Goal: Task Accomplishment & Management: Manage account settings

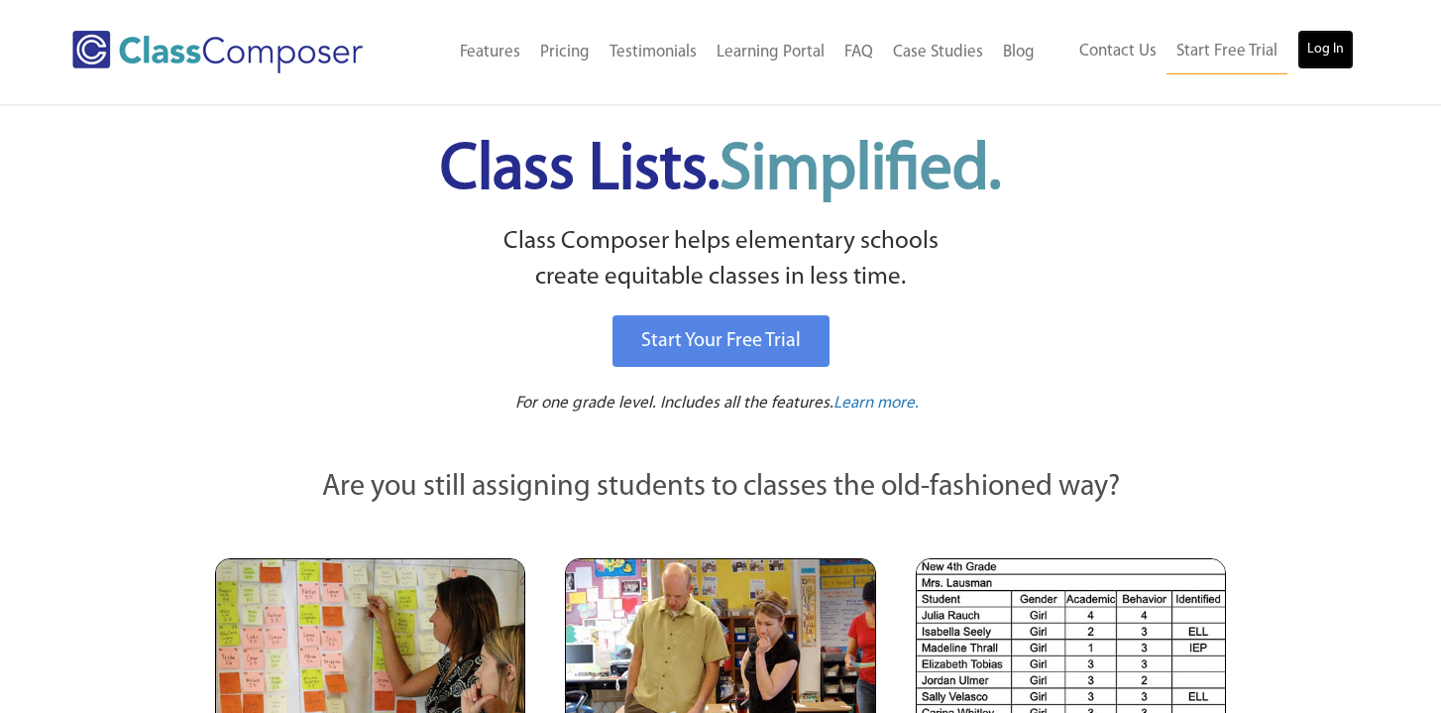
click at [1326, 53] on link "Log In" at bounding box center [1325, 50] width 56 height 40
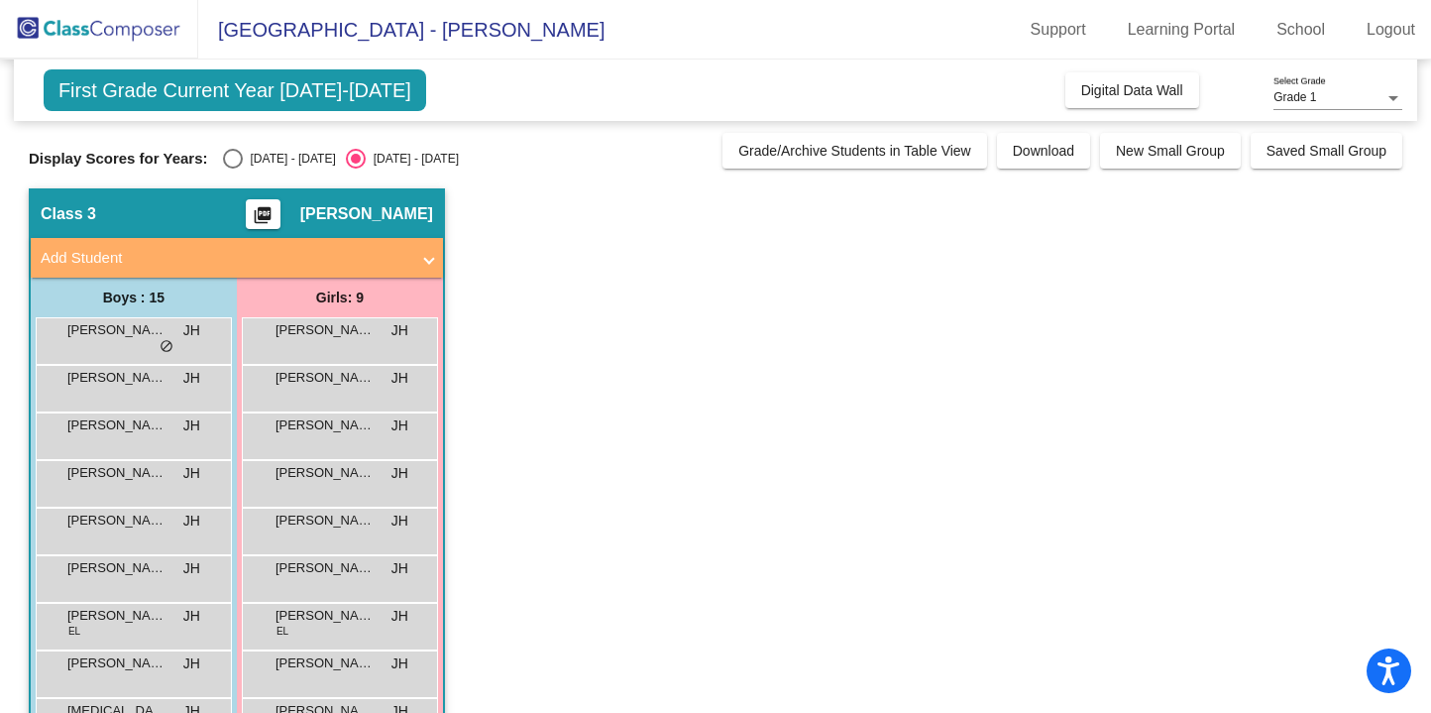
click at [556, 576] on app-classroom "Class 3 picture_as_pdf [PERSON_NAME] Add Student First Name Last Name Student I…" at bounding box center [716, 625] width 1374 height 874
click at [560, 255] on app-classroom "Class 3 picture_as_pdf [PERSON_NAME] Add Student First Name Last Name Student I…" at bounding box center [716, 625] width 1374 height 874
click at [1395, 27] on link "Logout" at bounding box center [1391, 30] width 80 height 32
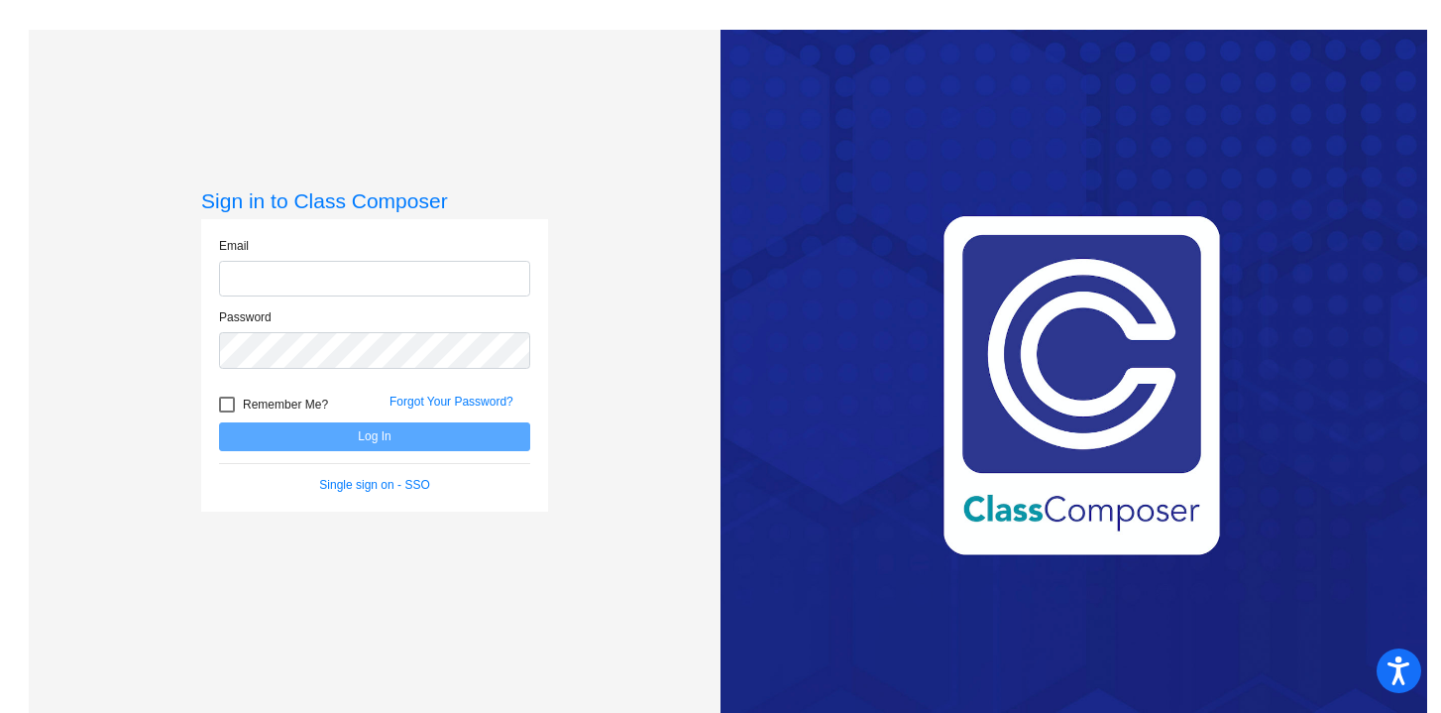
type input "[EMAIL_ADDRESS][DOMAIN_NAME]"
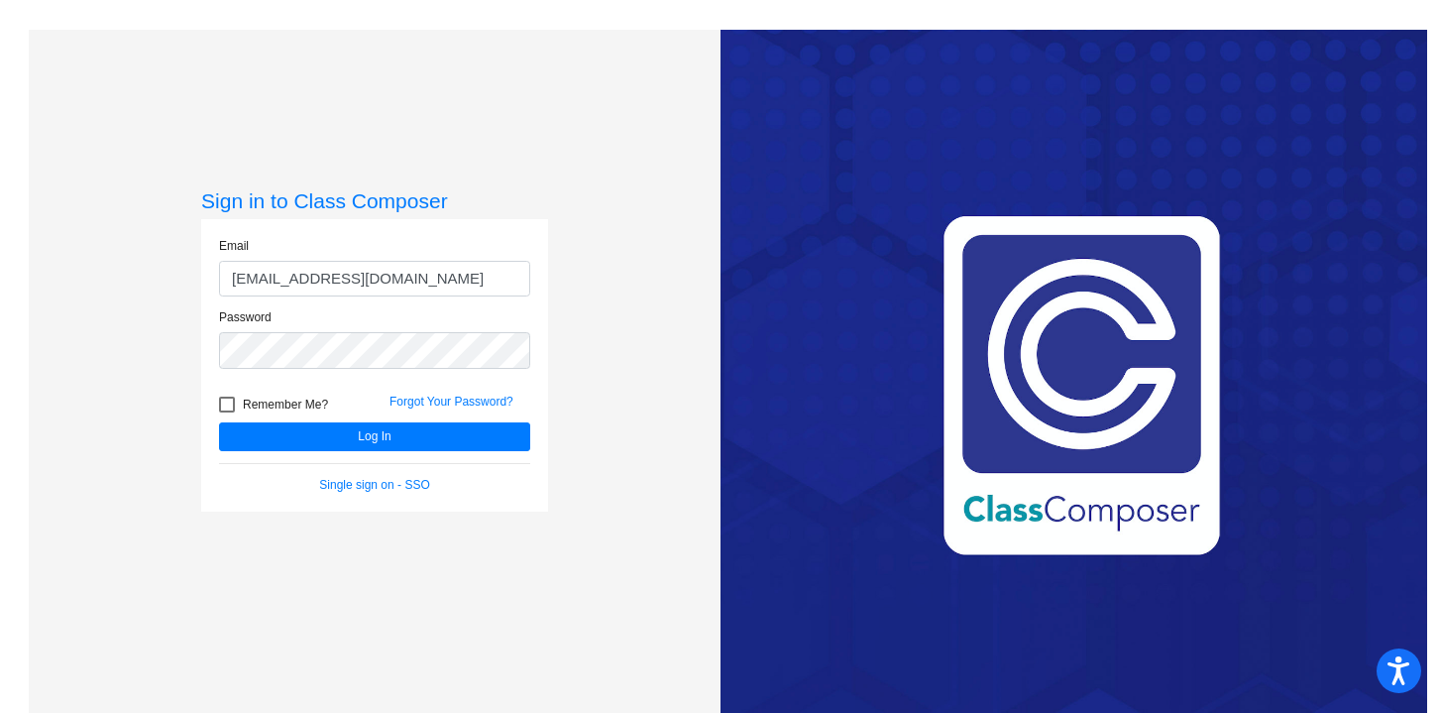
drag, startPoint x: 380, startPoint y: 284, endPoint x: 178, endPoint y: 277, distance: 201.3
click at [178, 277] on div "Sign in to Class Composer Email [EMAIL_ADDRESS][DOMAIN_NAME] Password Remember …" at bounding box center [375, 386] width 692 height 713
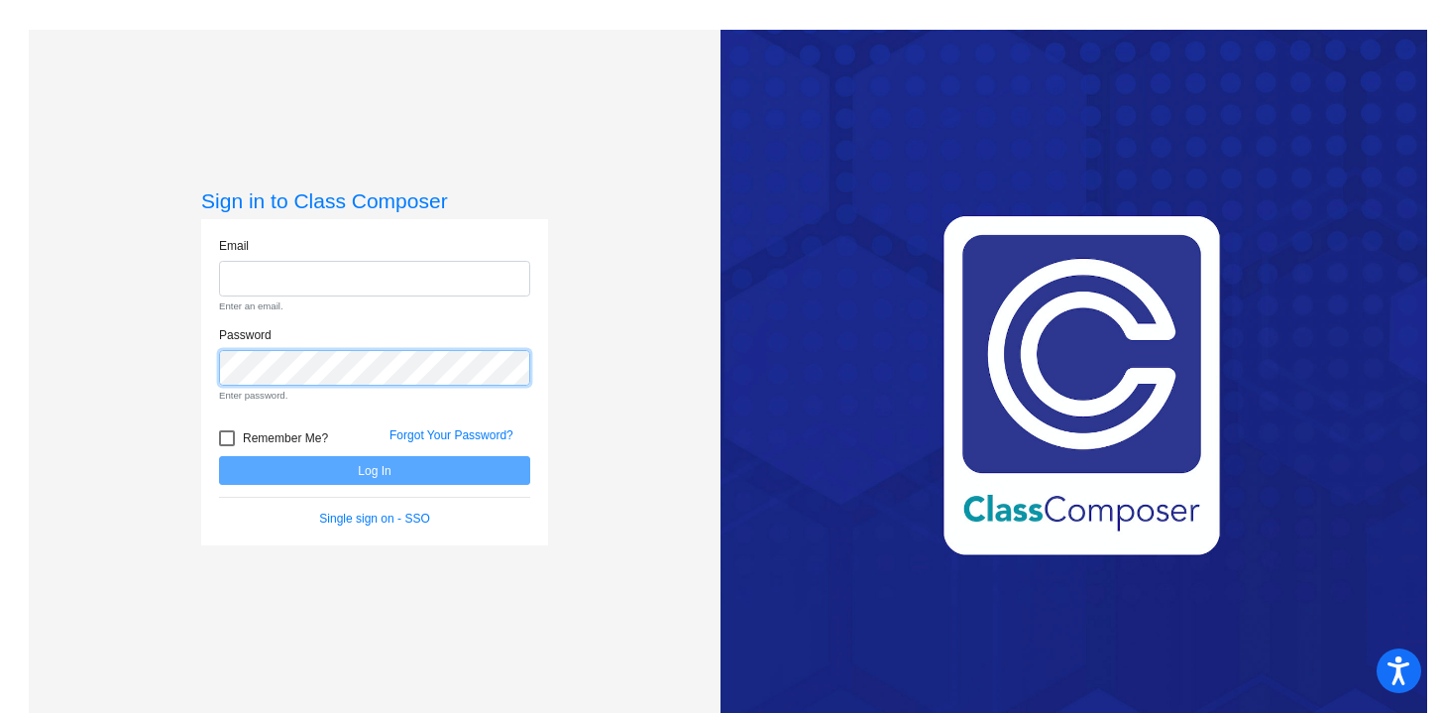
click at [270, 397] on div "Password Enter password." at bounding box center [374, 364] width 311 height 77
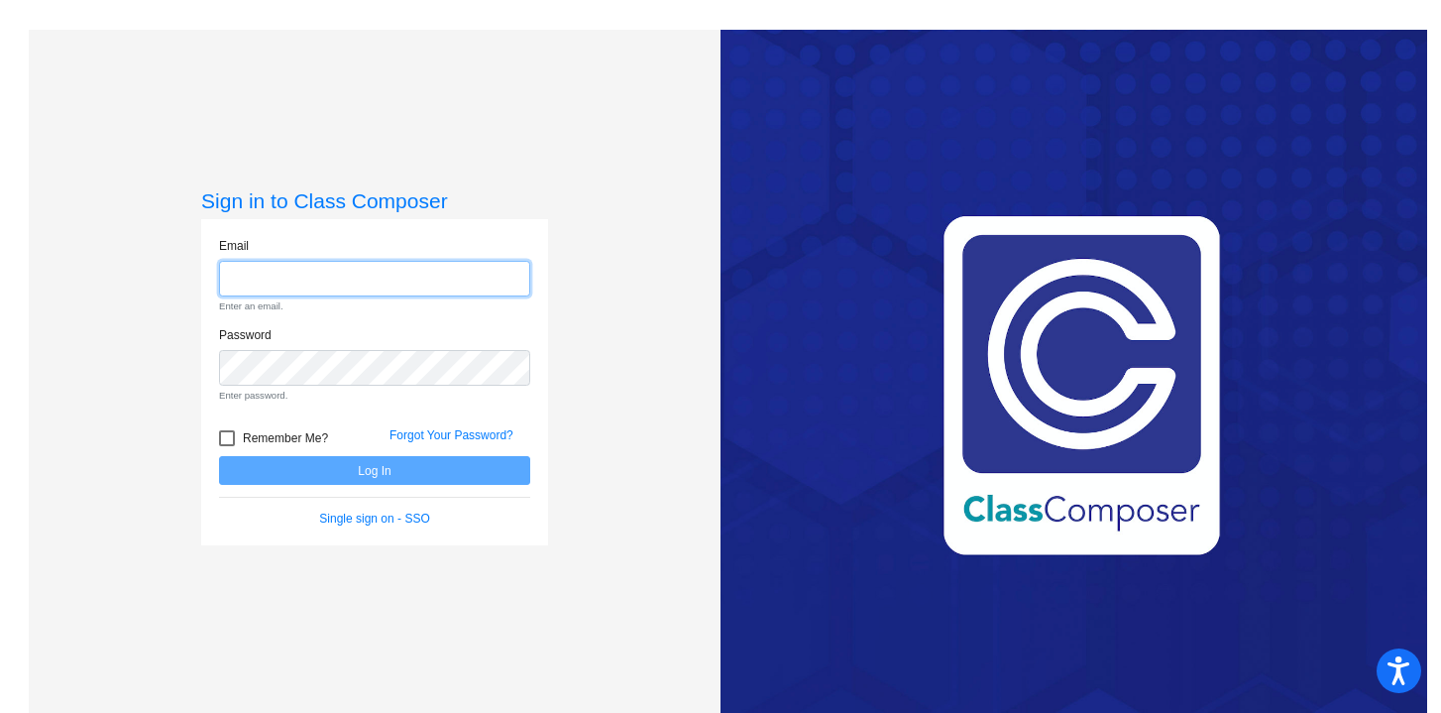
click at [287, 279] on input "email" at bounding box center [374, 279] width 311 height 37
click at [597, 221] on div "Sign in to Class Composer Email Enter an email. Password Enter password. Rememb…" at bounding box center [375, 386] width 692 height 713
click at [416, 281] on input "email" at bounding box center [374, 279] width 311 height 37
type input "[EMAIL_ADDRESS][DOMAIN_NAME]"
